Goal: Understand process/instructions: Learn how to perform a task or action

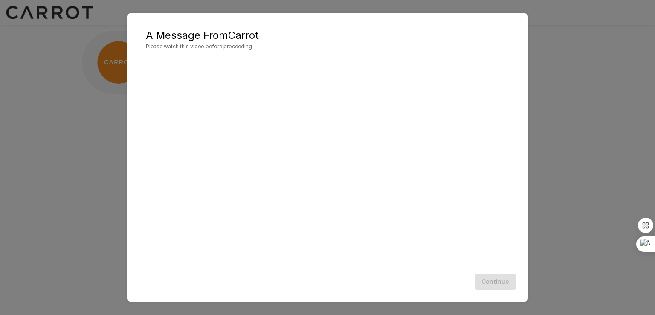
click at [98, 193] on div "A Message From Carrot Please watch this video before proceeding Continue" at bounding box center [327, 157] width 655 height 315
click at [109, 168] on div "A Message From Carrot Please watch this video before proceeding Continue" at bounding box center [327, 157] width 655 height 315
click at [455, 140] on div at bounding box center [327, 160] width 363 height 204
click at [121, 136] on div "A Message From Carrot Please watch this video before proceeding Continue" at bounding box center [327, 157] width 655 height 315
click at [324, 165] on div at bounding box center [327, 160] width 363 height 204
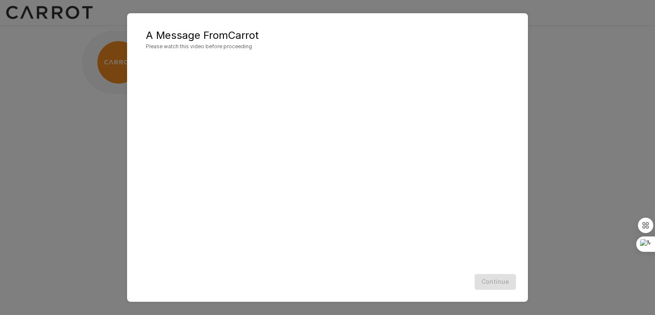
click at [504, 277] on div "Continue" at bounding box center [328, 281] width 384 height 23
click at [575, 228] on div "A Message From Carrot Please watch this video before proceeding Continue" at bounding box center [327, 157] width 655 height 315
click at [367, 124] on div at bounding box center [327, 160] width 363 height 204
click at [217, 153] on div at bounding box center [327, 160] width 363 height 204
click at [482, 203] on div at bounding box center [327, 160] width 363 height 204
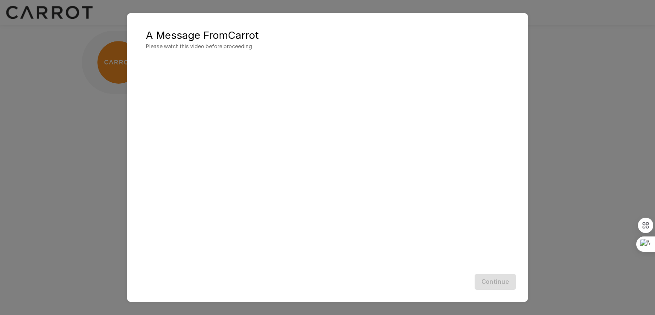
click at [496, 280] on div "Continue" at bounding box center [328, 281] width 384 height 23
click at [585, 218] on div "A Message From Carrot Please watch this video before proceeding Continue" at bounding box center [327, 157] width 655 height 315
